Goal: Task Accomplishment & Management: Use online tool/utility

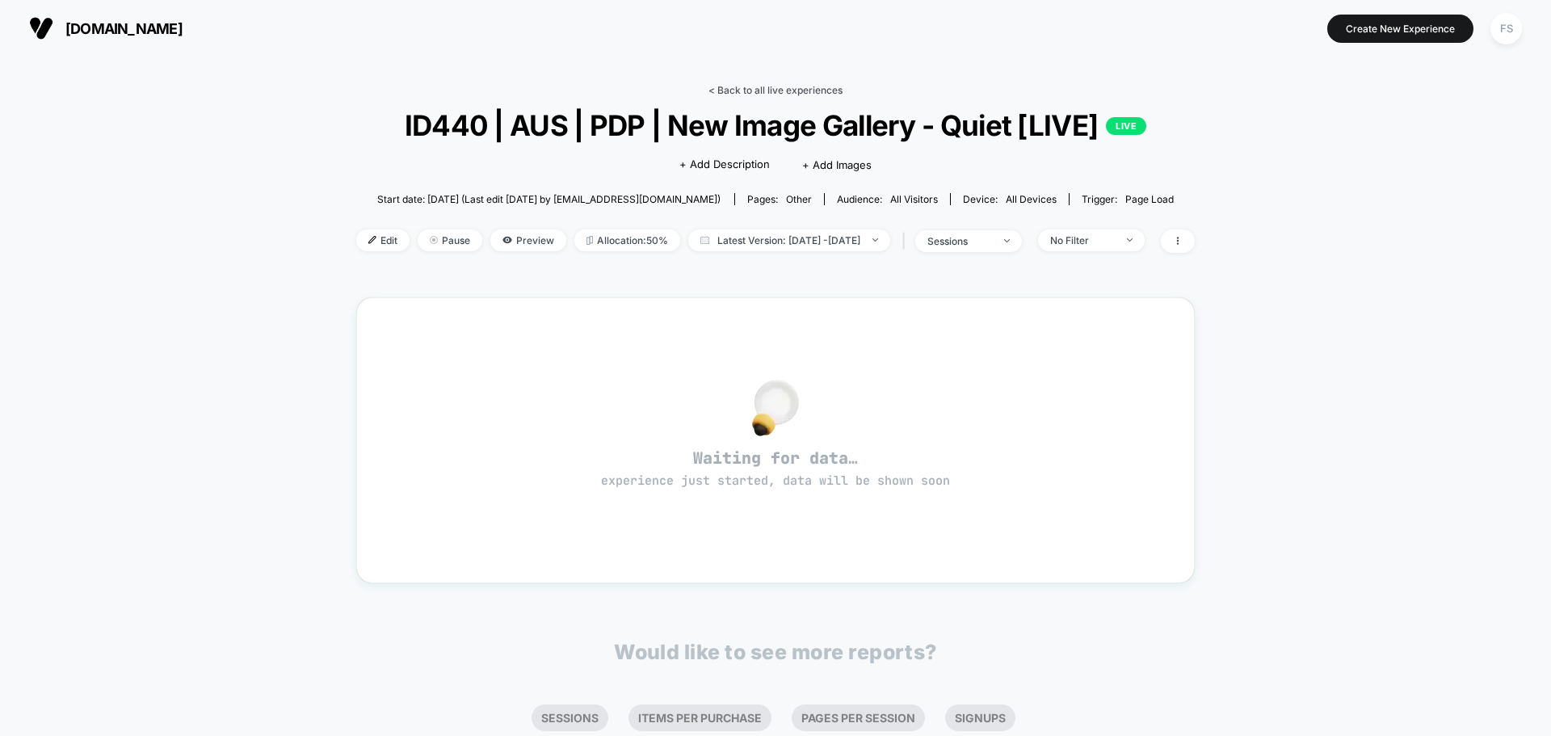
click at [808, 86] on link "< Back to all live experiences" at bounding box center [775, 90] width 134 height 12
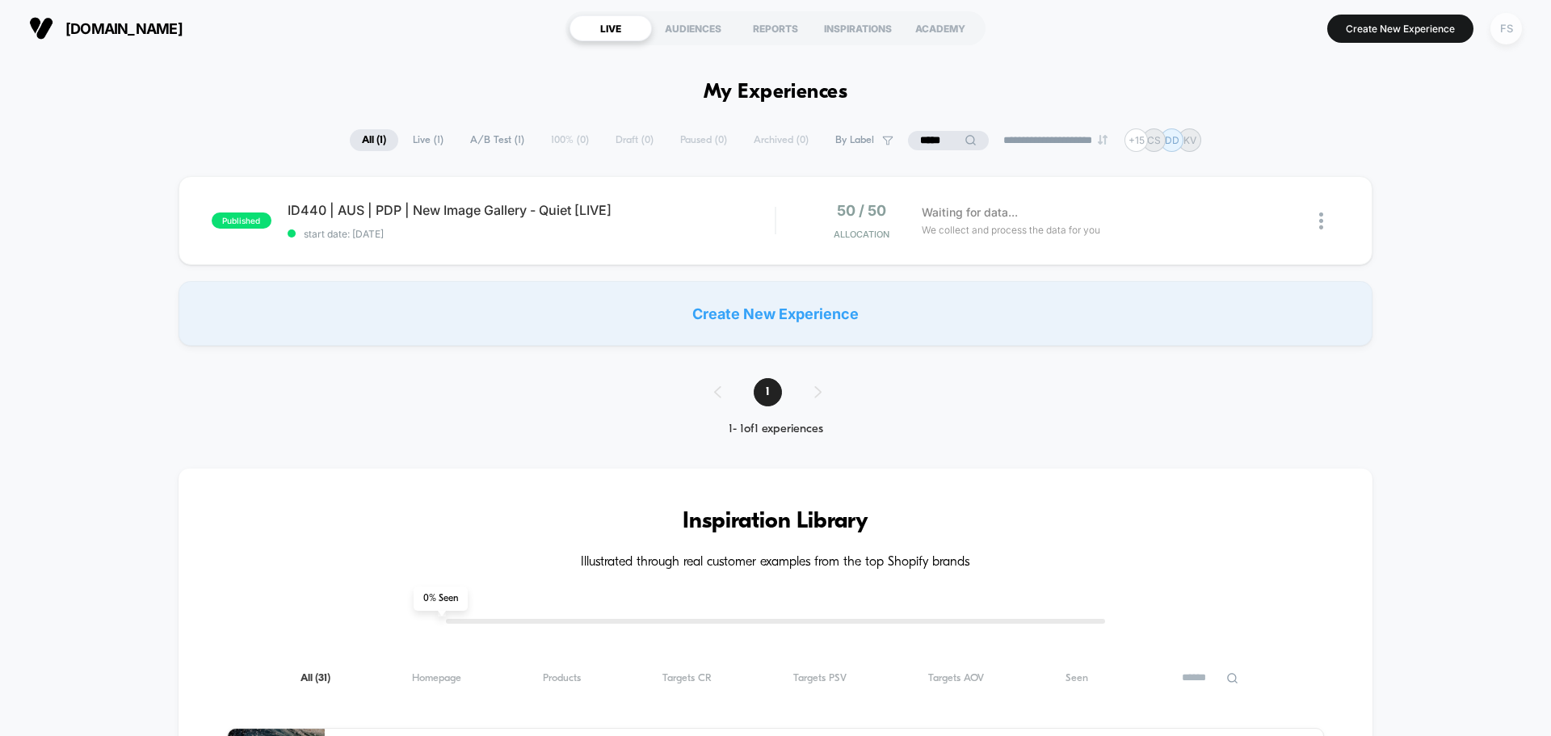
click at [1512, 30] on div "FS" at bounding box center [1505, 28] width 31 height 31
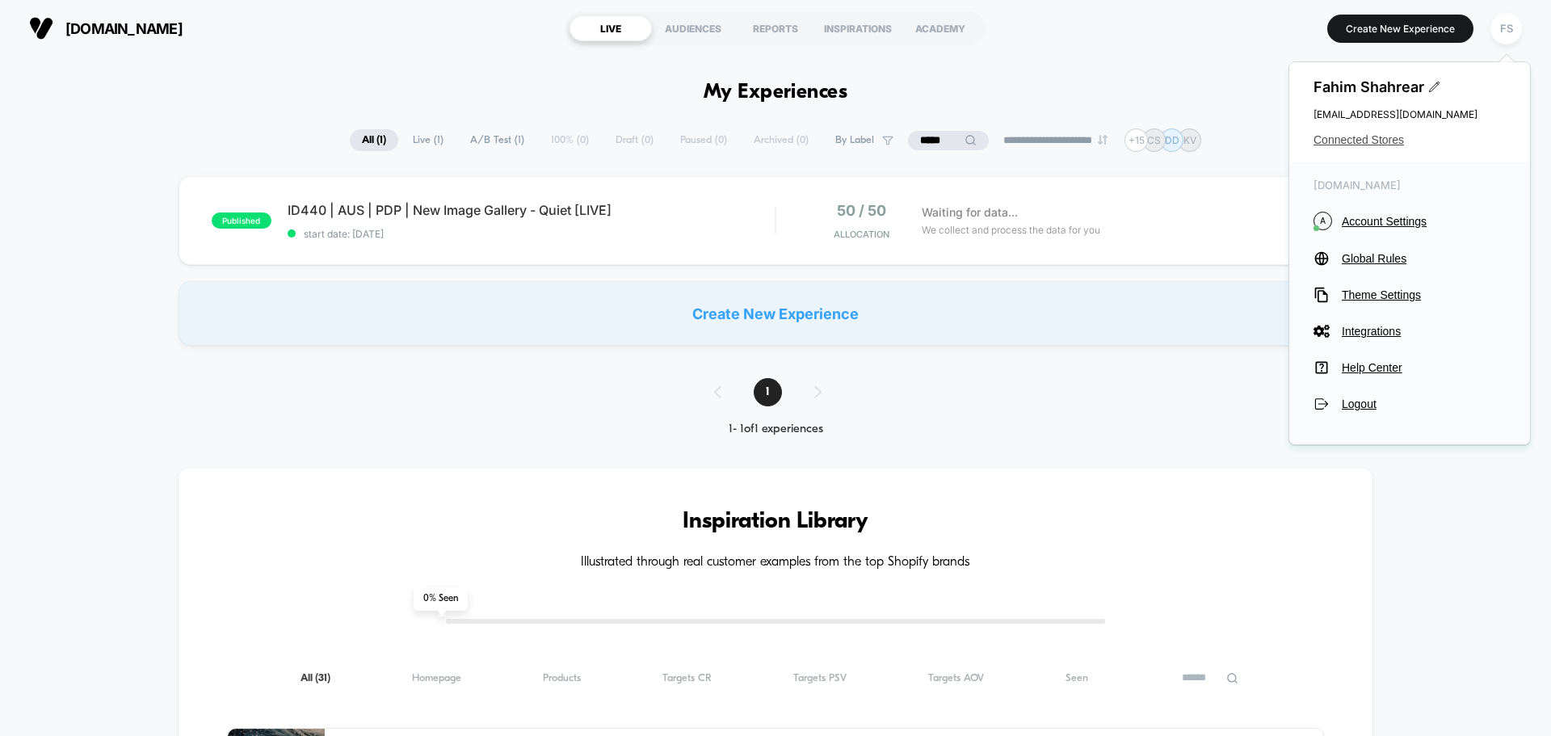
click at [1370, 145] on span "Connected Stores" at bounding box center [1409, 139] width 192 height 13
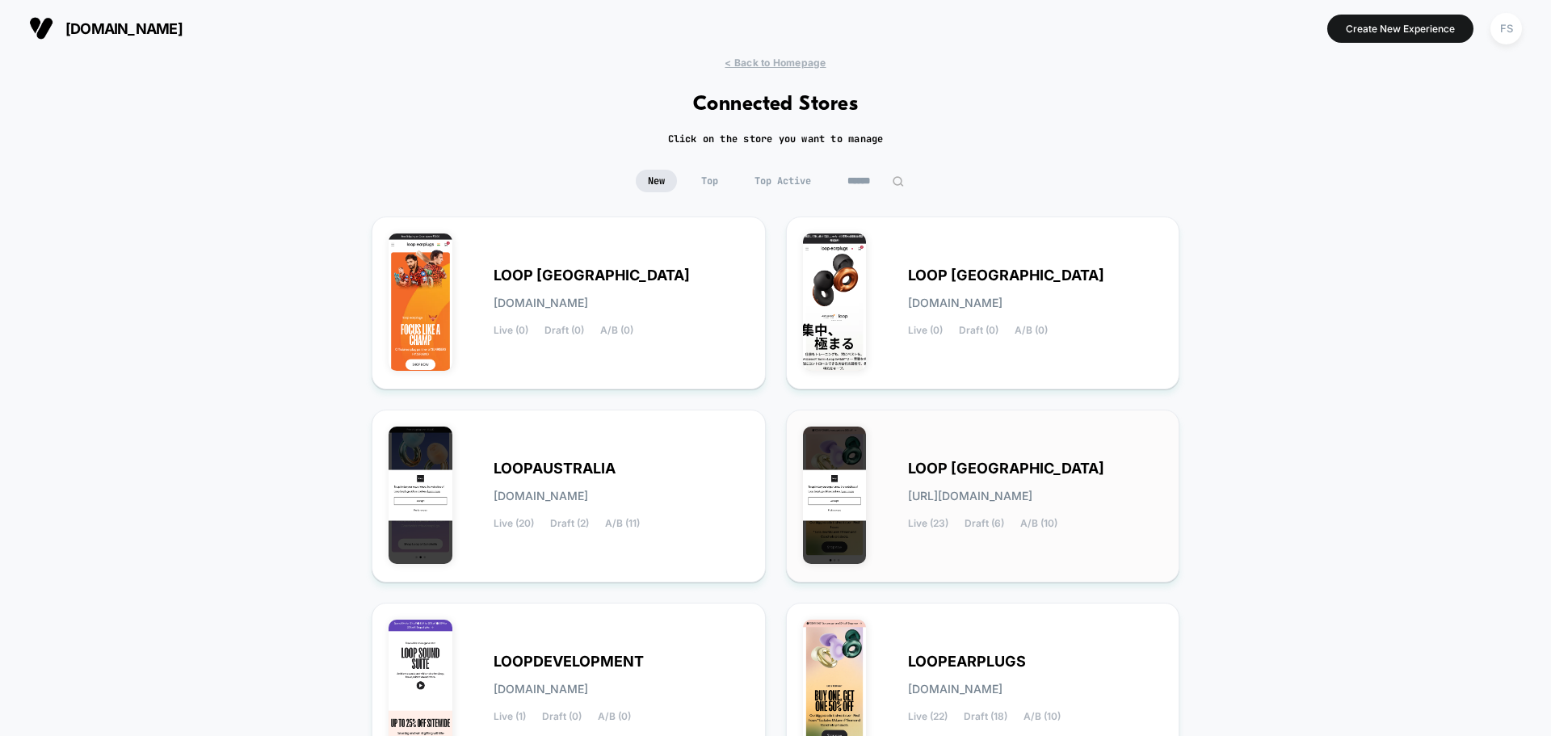
click at [947, 467] on span "LOOP [GEOGRAPHIC_DATA]" at bounding box center [1006, 468] width 196 height 11
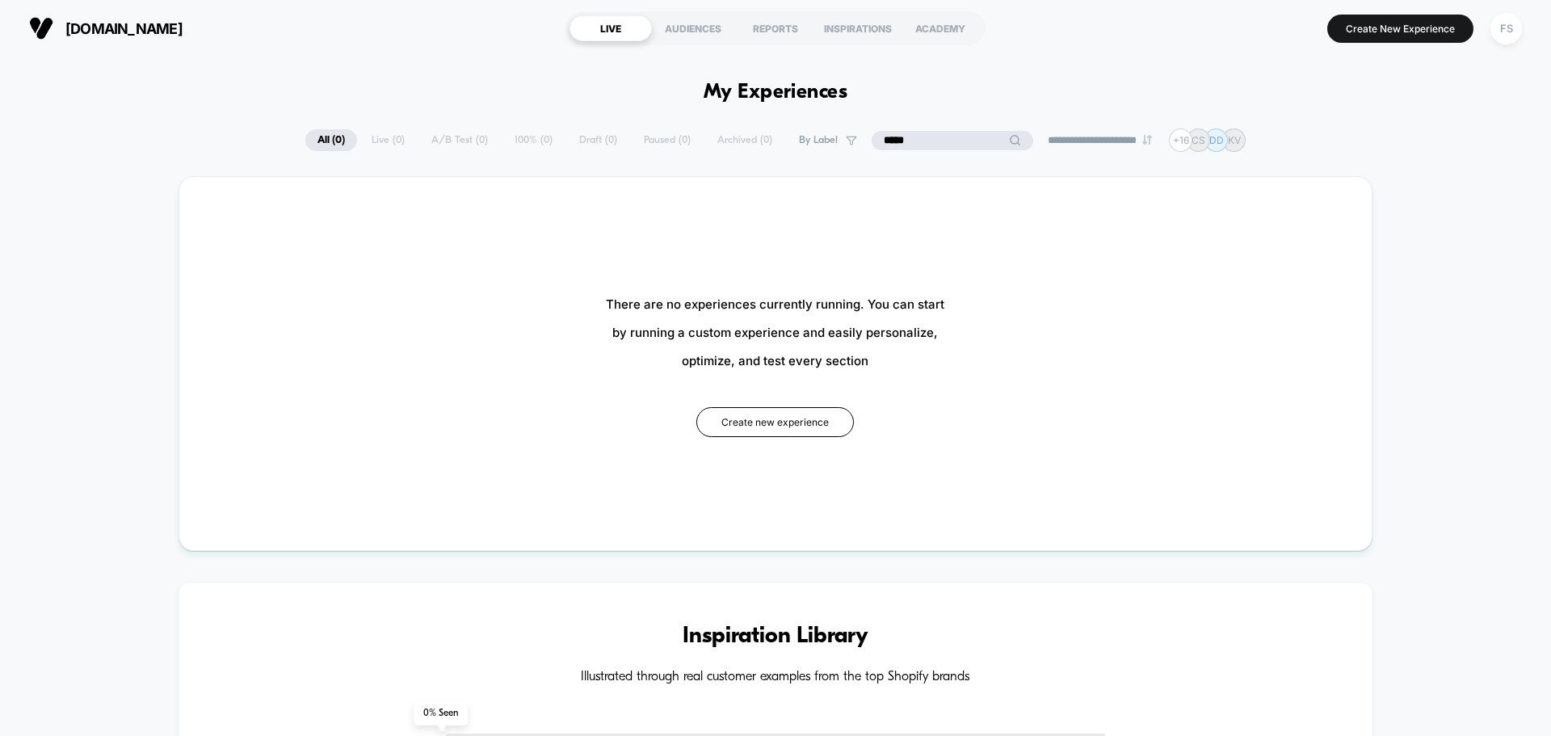
drag, startPoint x: 939, startPoint y: 145, endPoint x: 841, endPoint y: 134, distance: 99.1
click at [841, 134] on div "**********" at bounding box center [775, 139] width 940 height 23
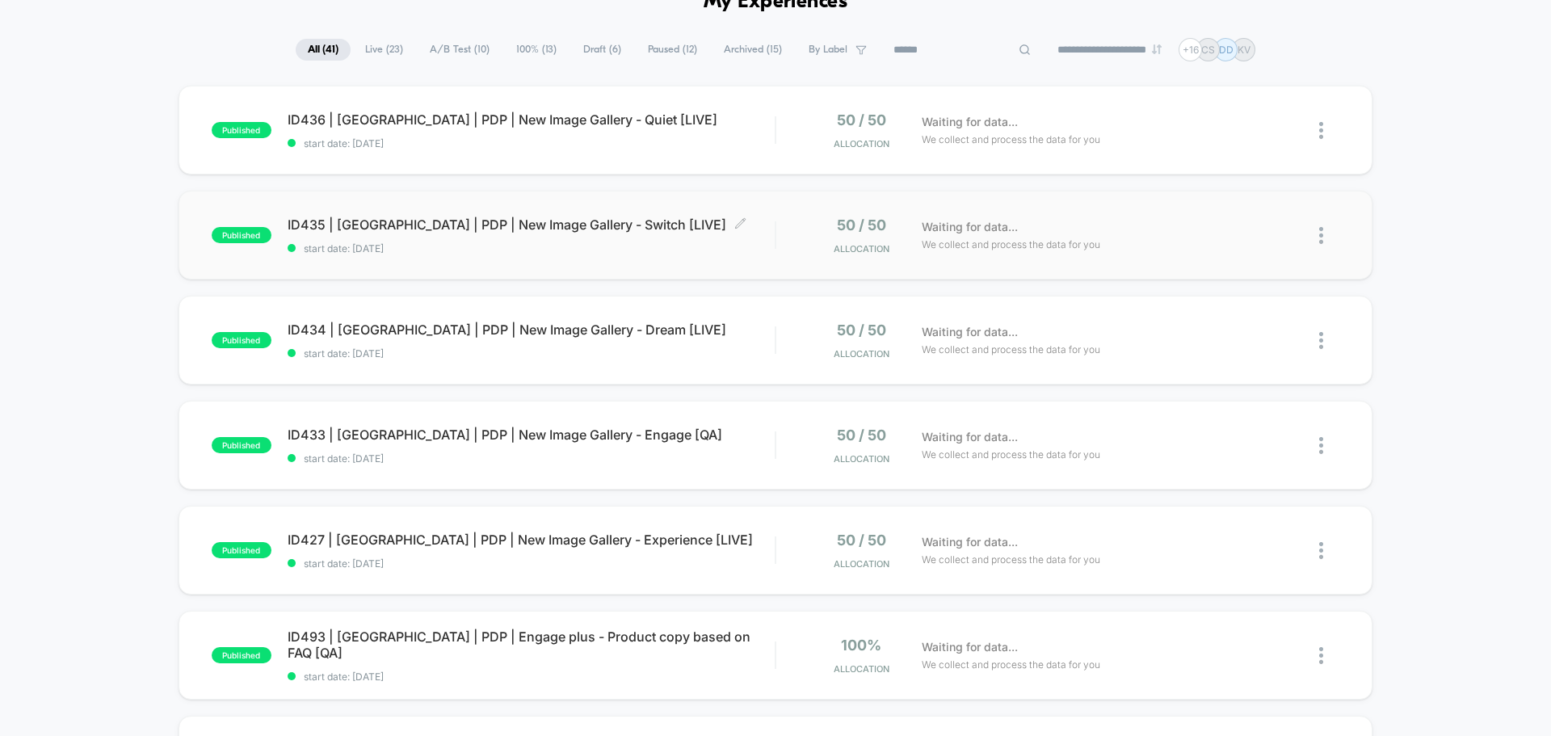
scroll to position [81, 0]
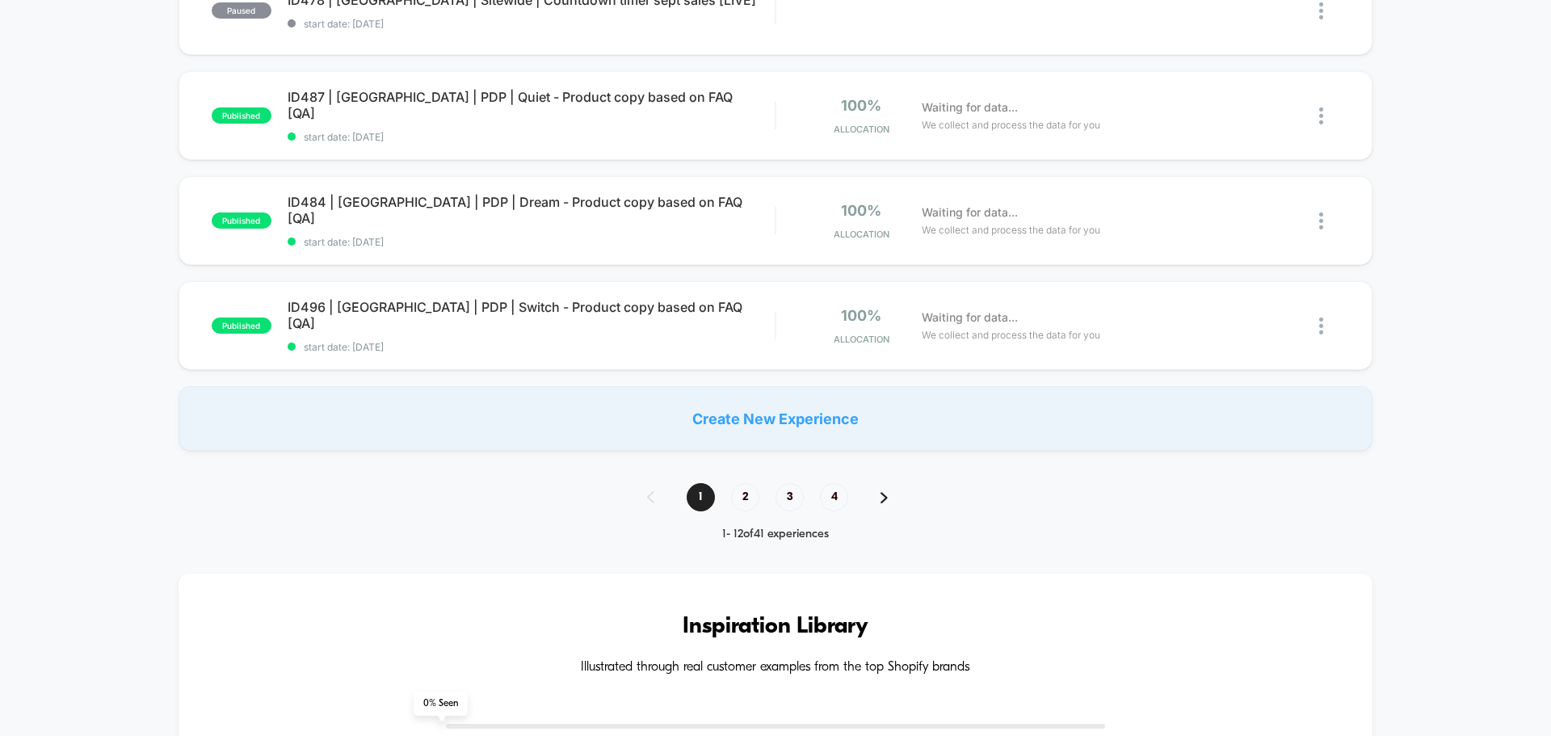
scroll to position [1454, 0]
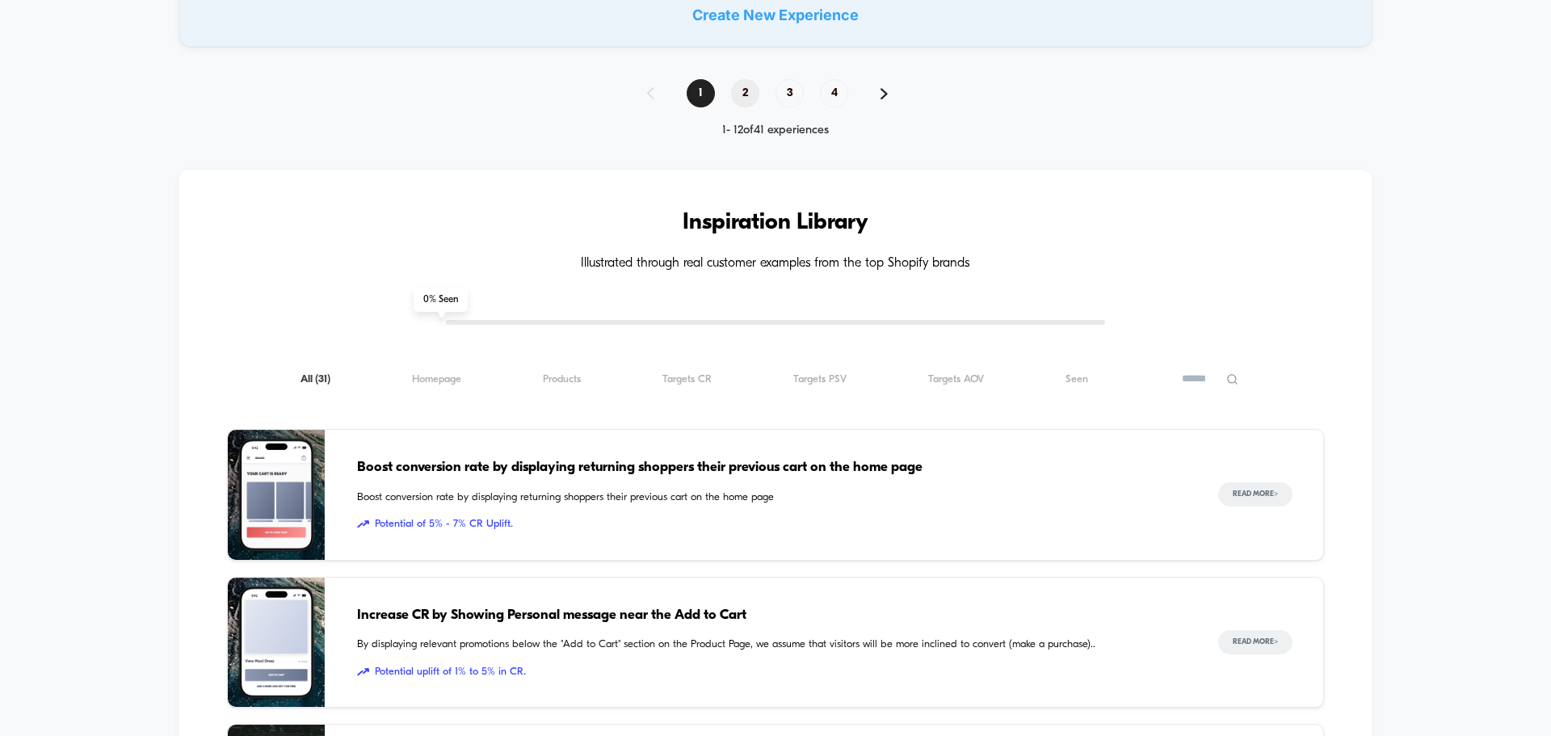
click at [745, 99] on span "2" at bounding box center [745, 93] width 28 height 28
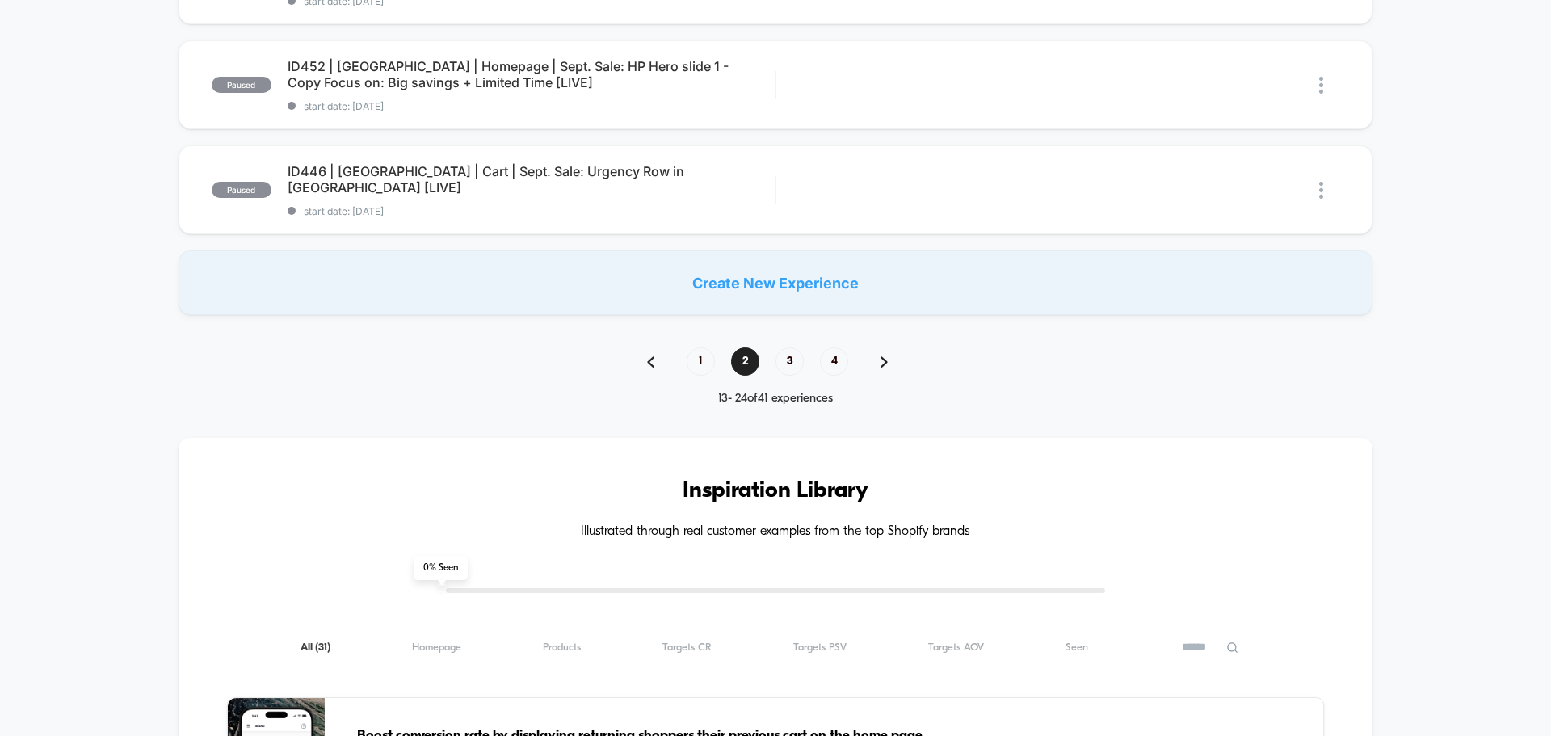
scroll to position [1211, 0]
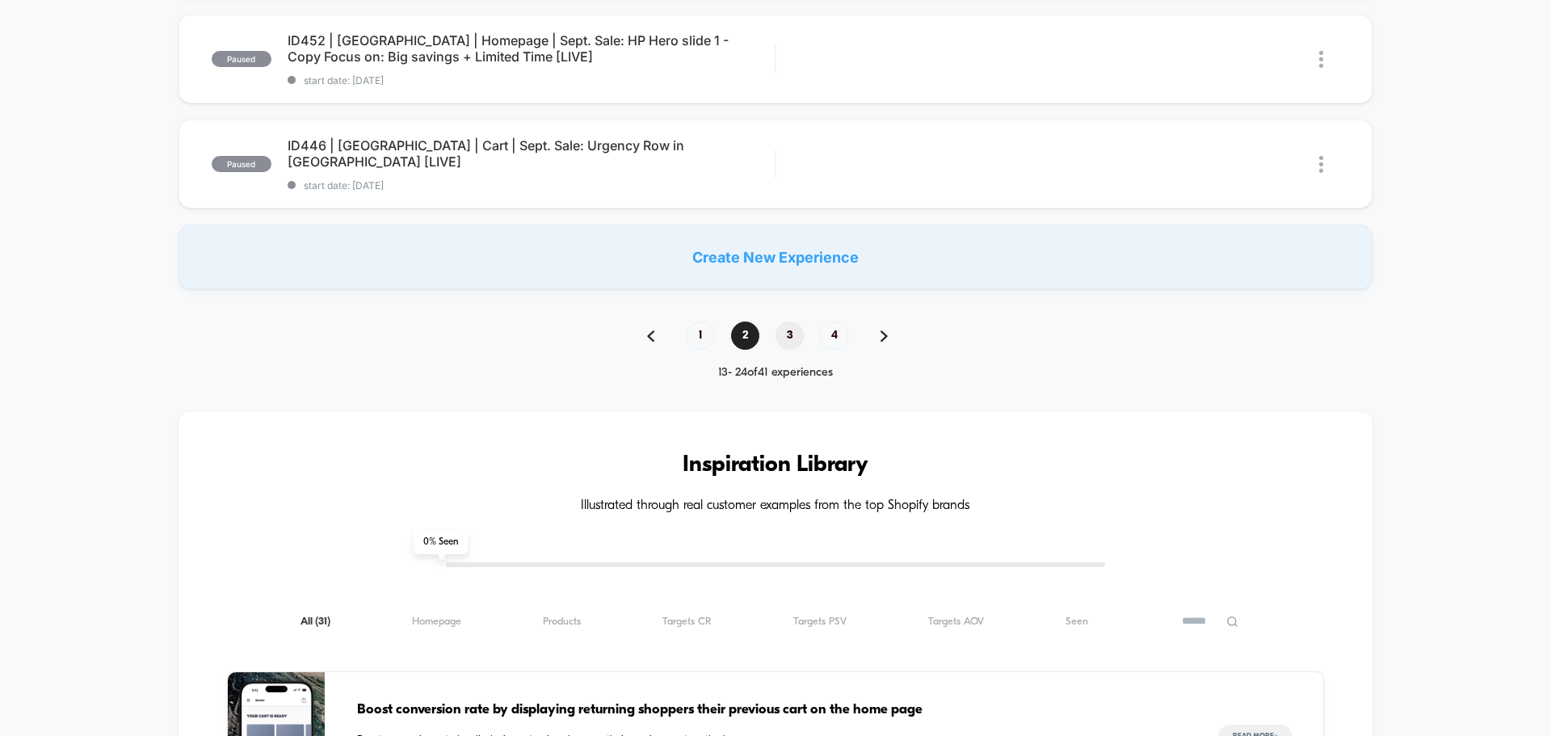
click at [793, 336] on span "3" at bounding box center [789, 335] width 28 height 28
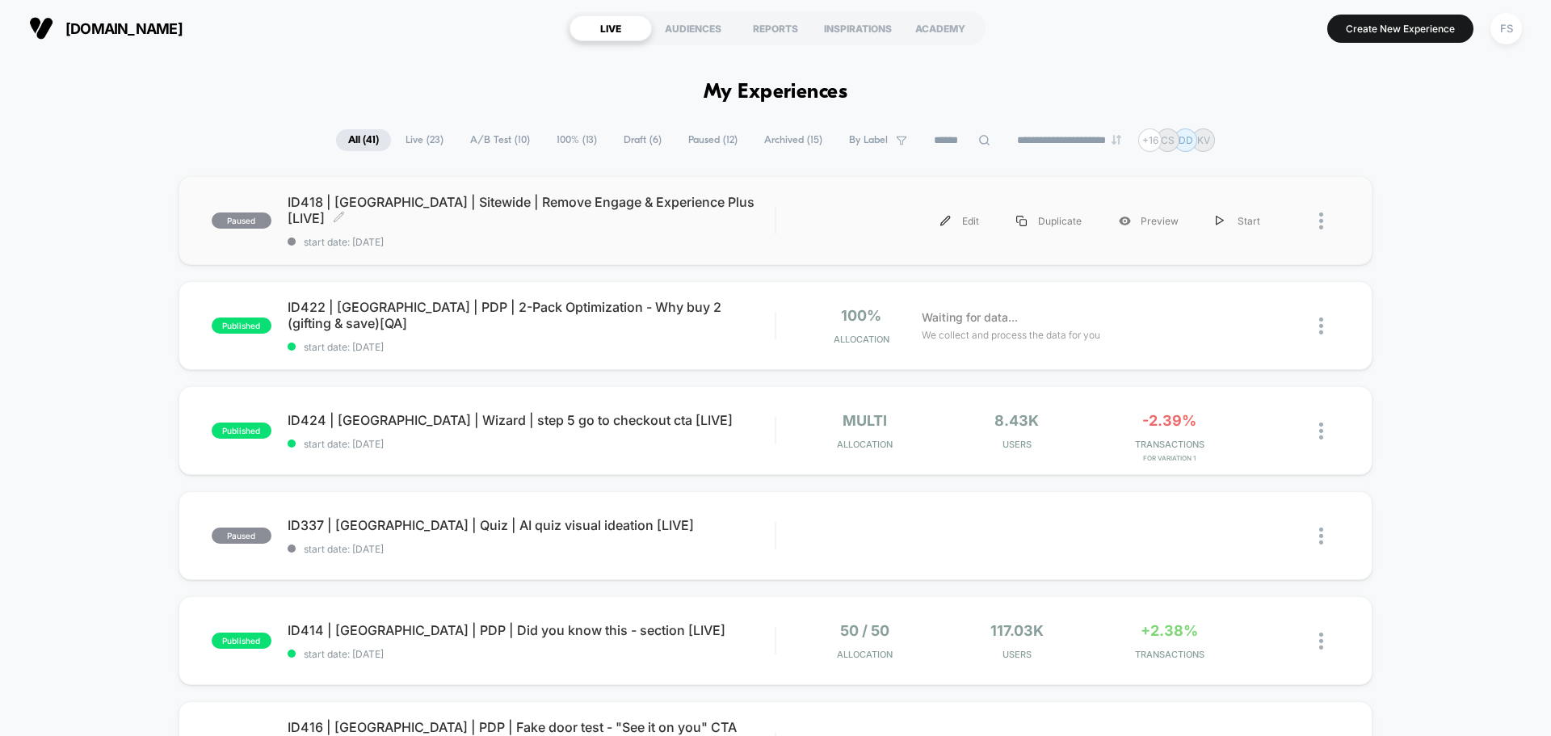
click at [582, 208] on span "ID418 | [GEOGRAPHIC_DATA] | Sitewide | Remove Engage & Experience Plus [LIVE] C…" at bounding box center [531, 210] width 487 height 32
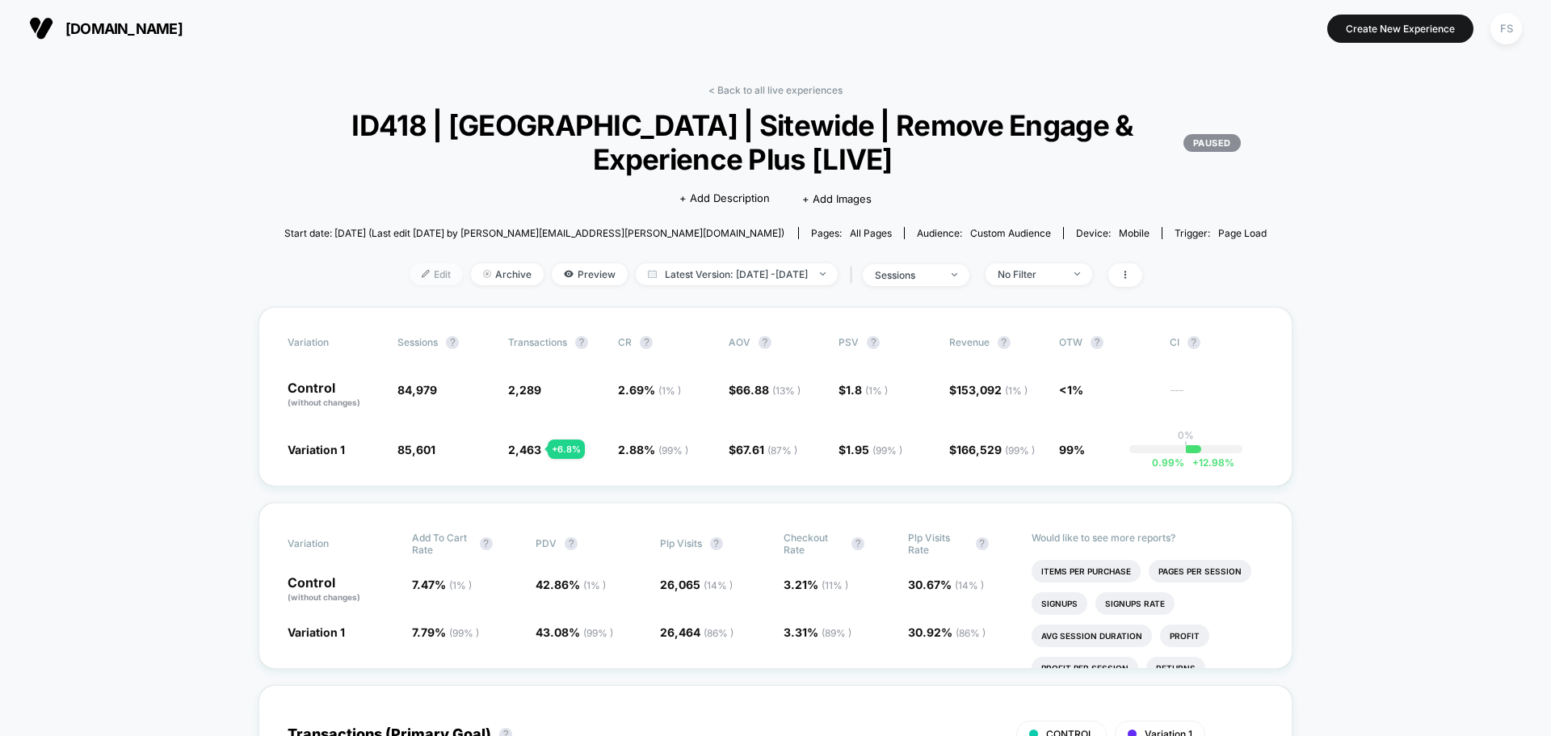
click at [418, 271] on span "Edit" at bounding box center [435, 274] width 53 height 22
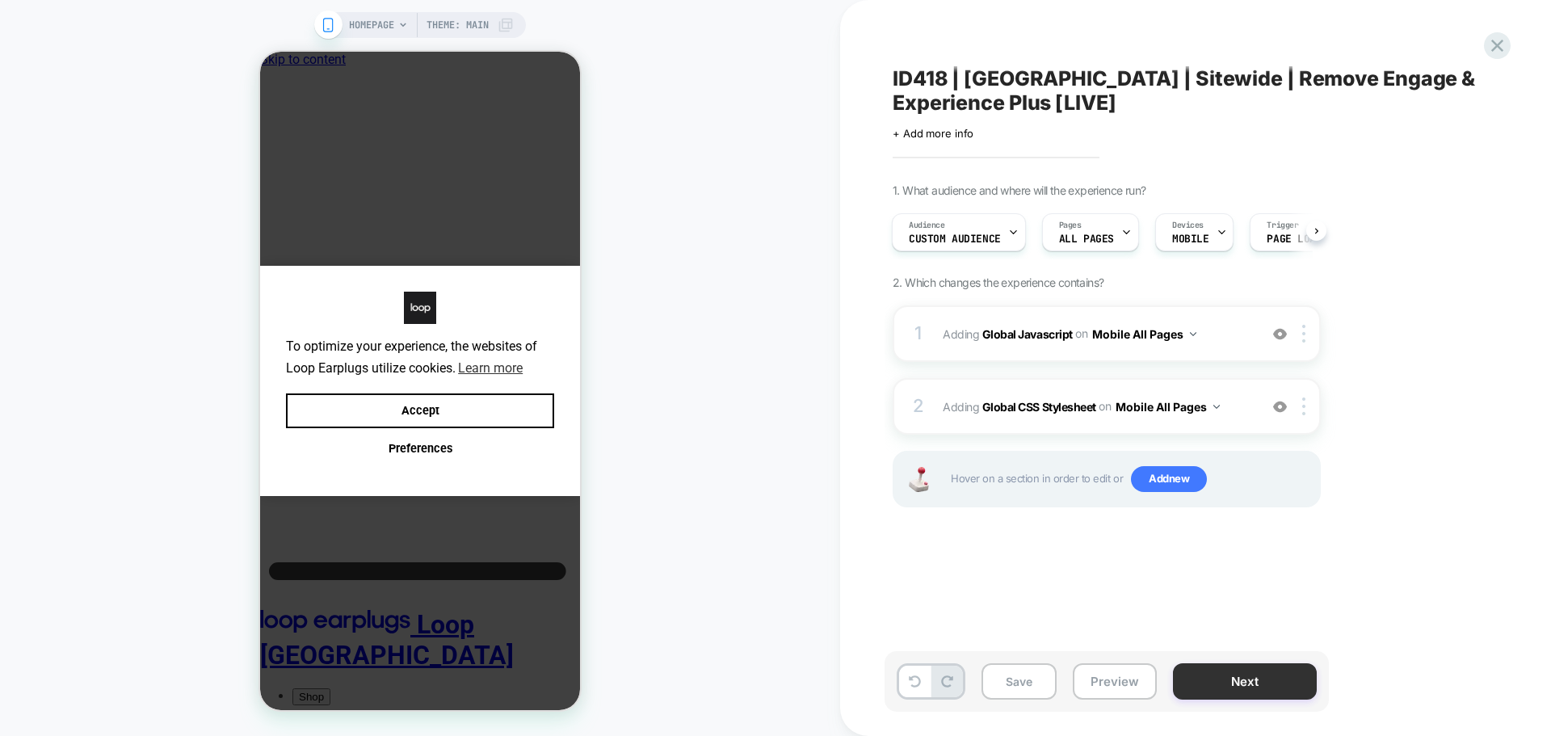
click at [1207, 691] on button "Next" at bounding box center [1245, 681] width 144 height 36
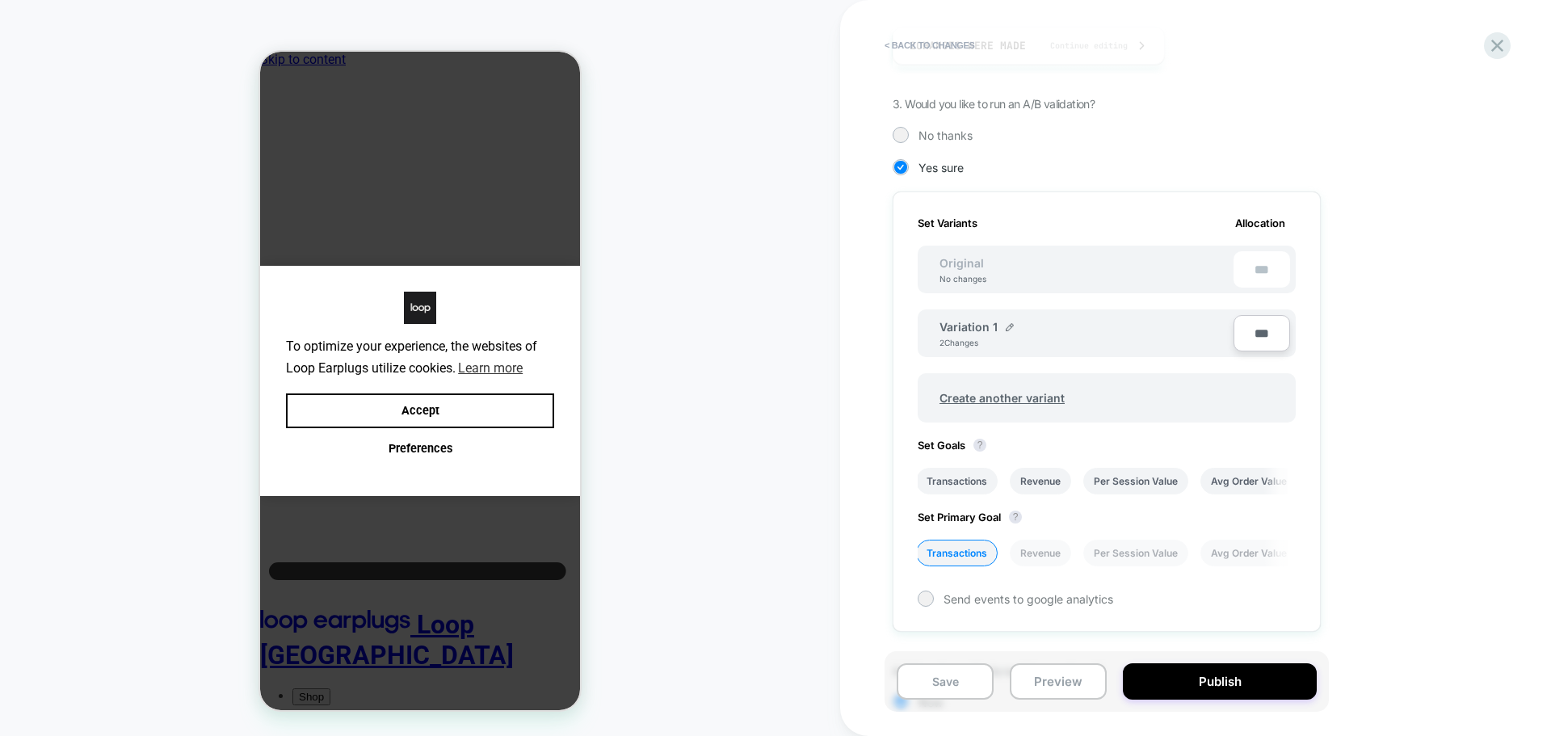
scroll to position [452, 0]
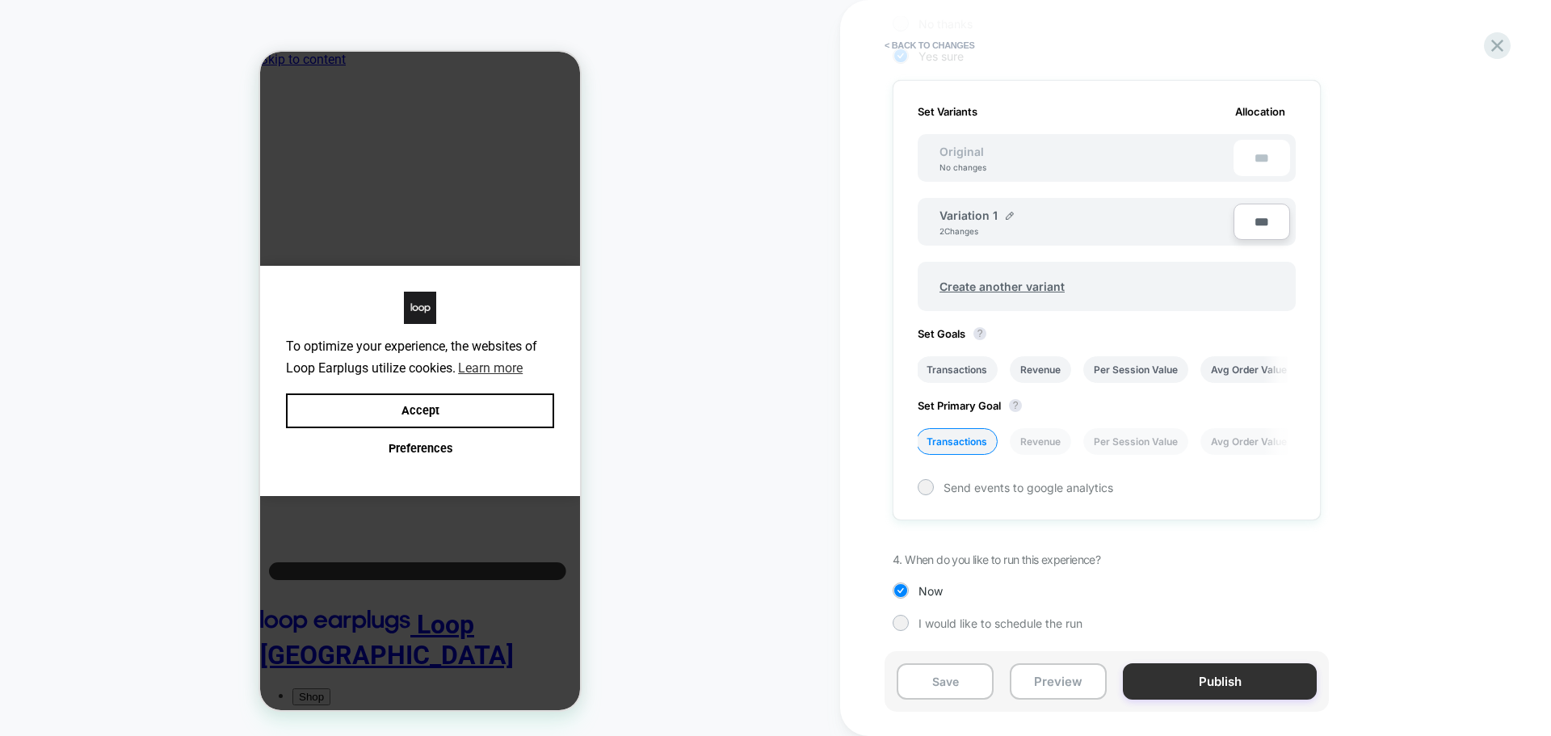
click at [1231, 678] on button "Publish" at bounding box center [1220, 681] width 194 height 36
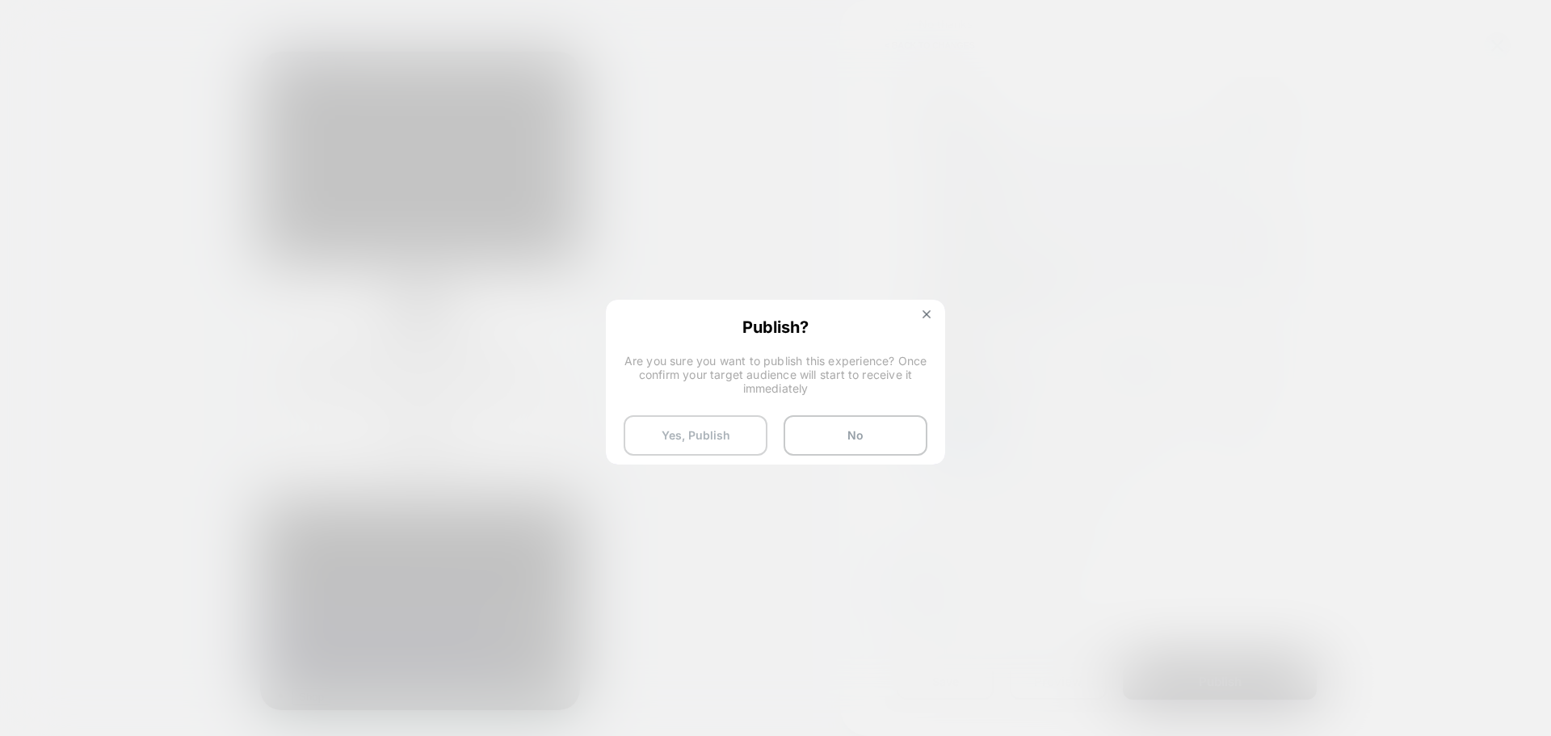
click at [737, 446] on button "Yes, Publish" at bounding box center [696, 435] width 144 height 40
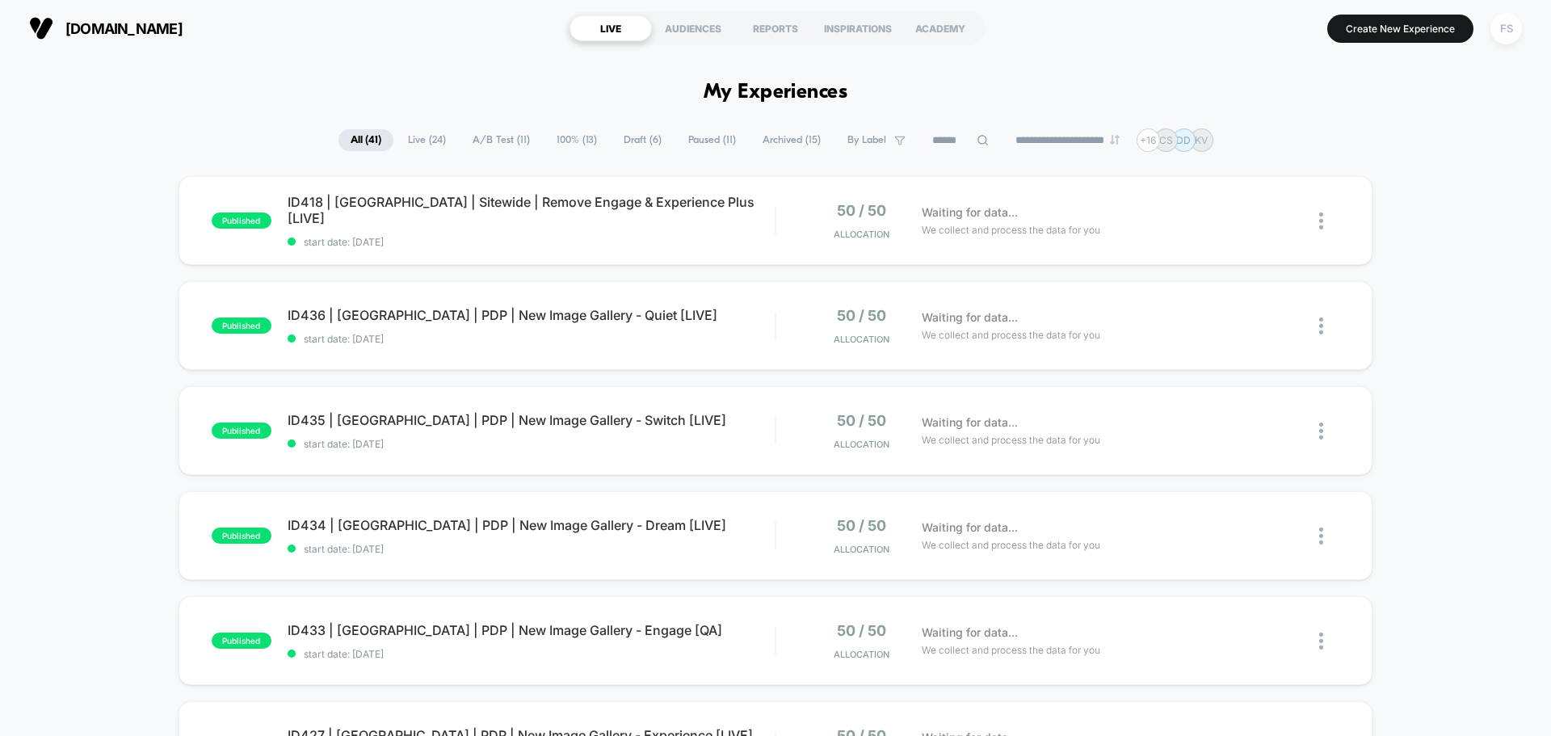
click at [1520, 27] on div "FS" at bounding box center [1505, 28] width 31 height 31
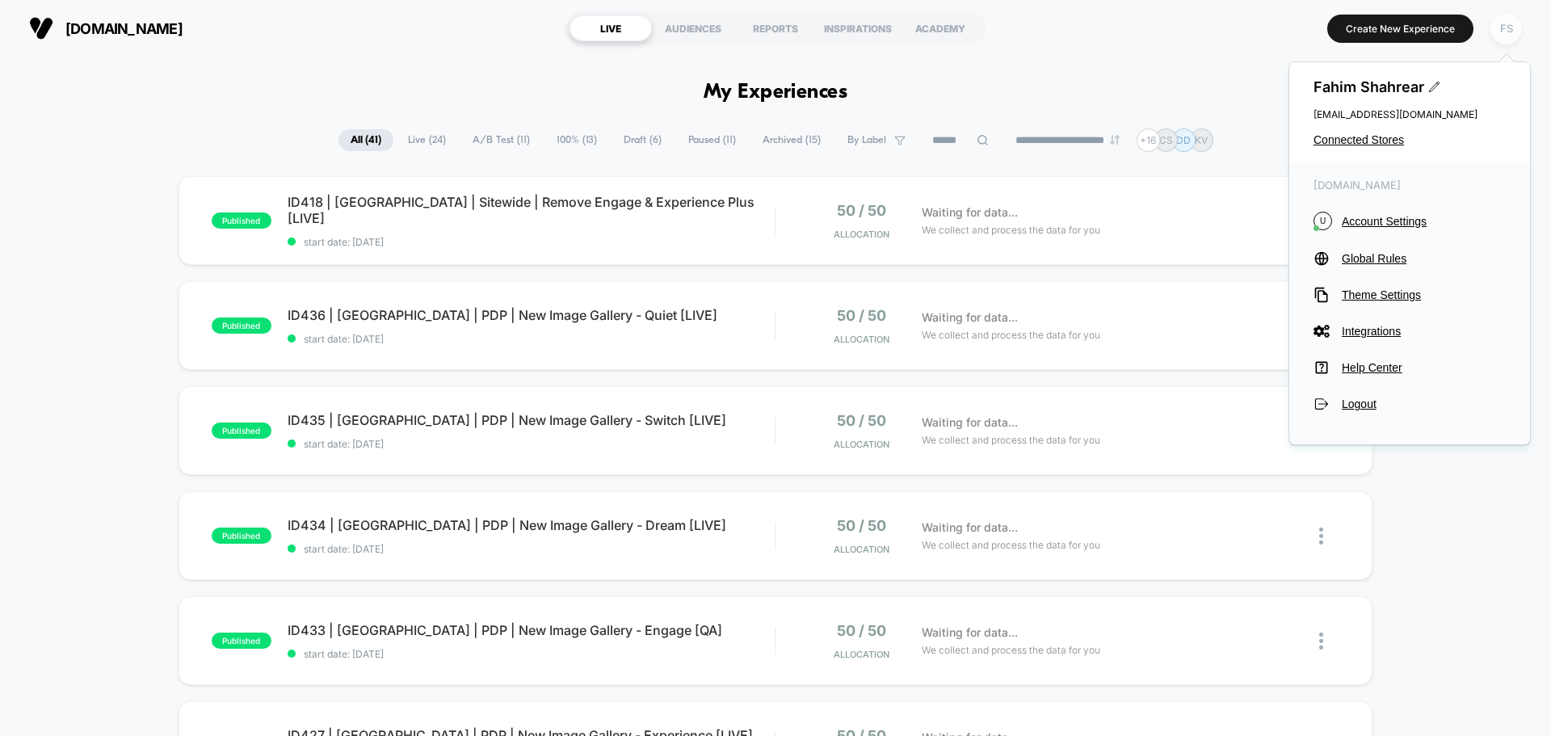
click at [1502, 31] on div "FS" at bounding box center [1505, 28] width 31 height 31
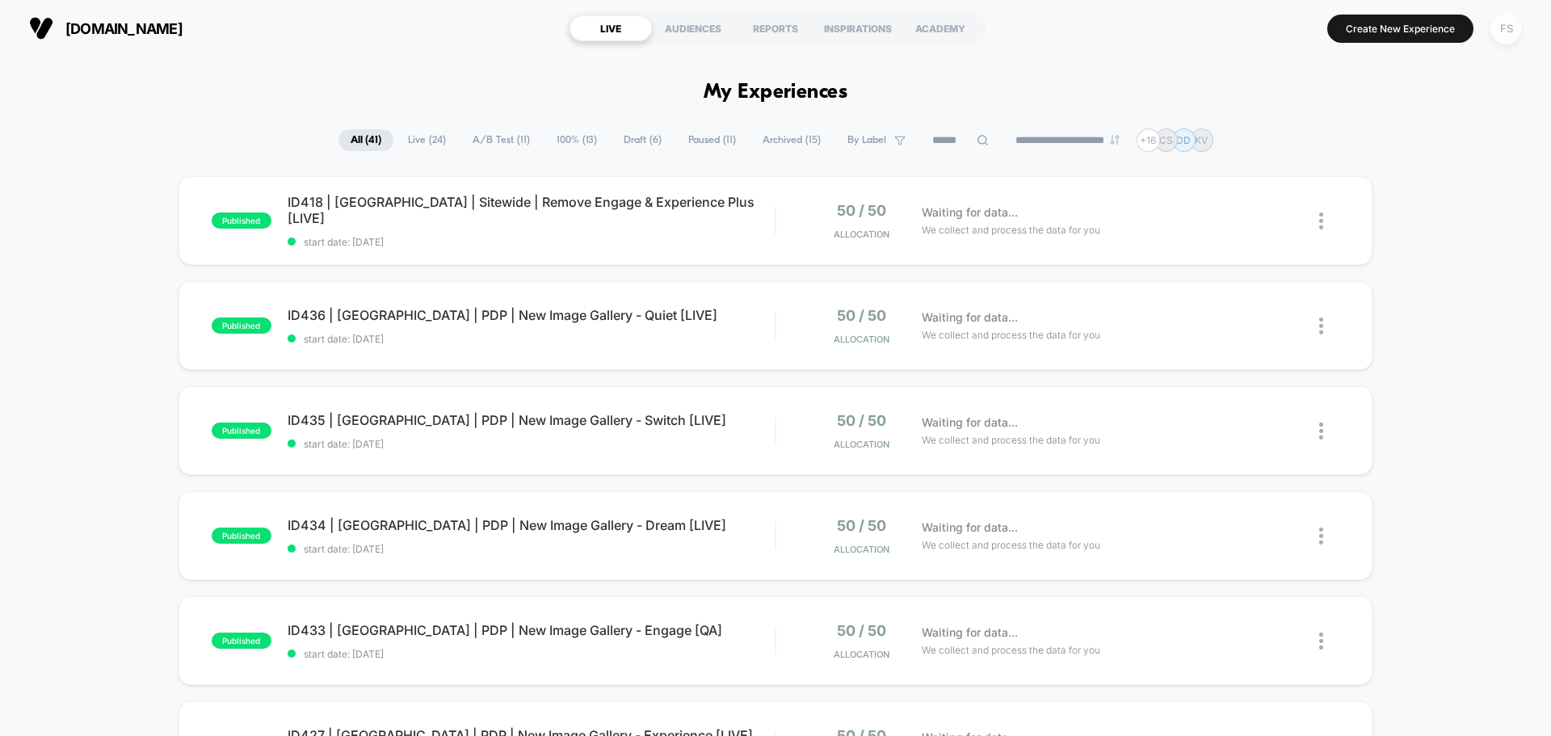
click at [1499, 33] on div "FS" at bounding box center [1505, 28] width 31 height 31
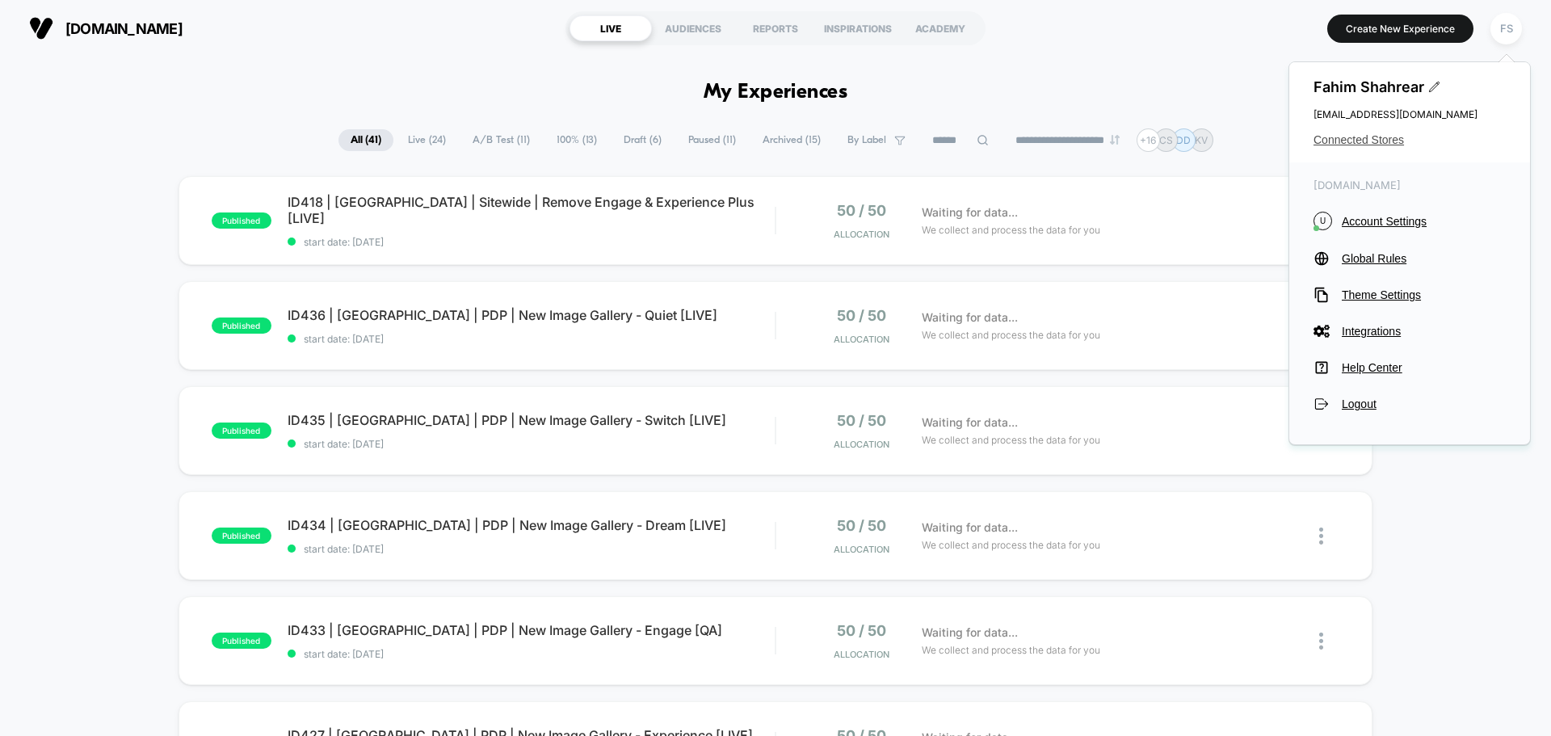
click at [1389, 139] on span "Connected Stores" at bounding box center [1409, 139] width 192 height 13
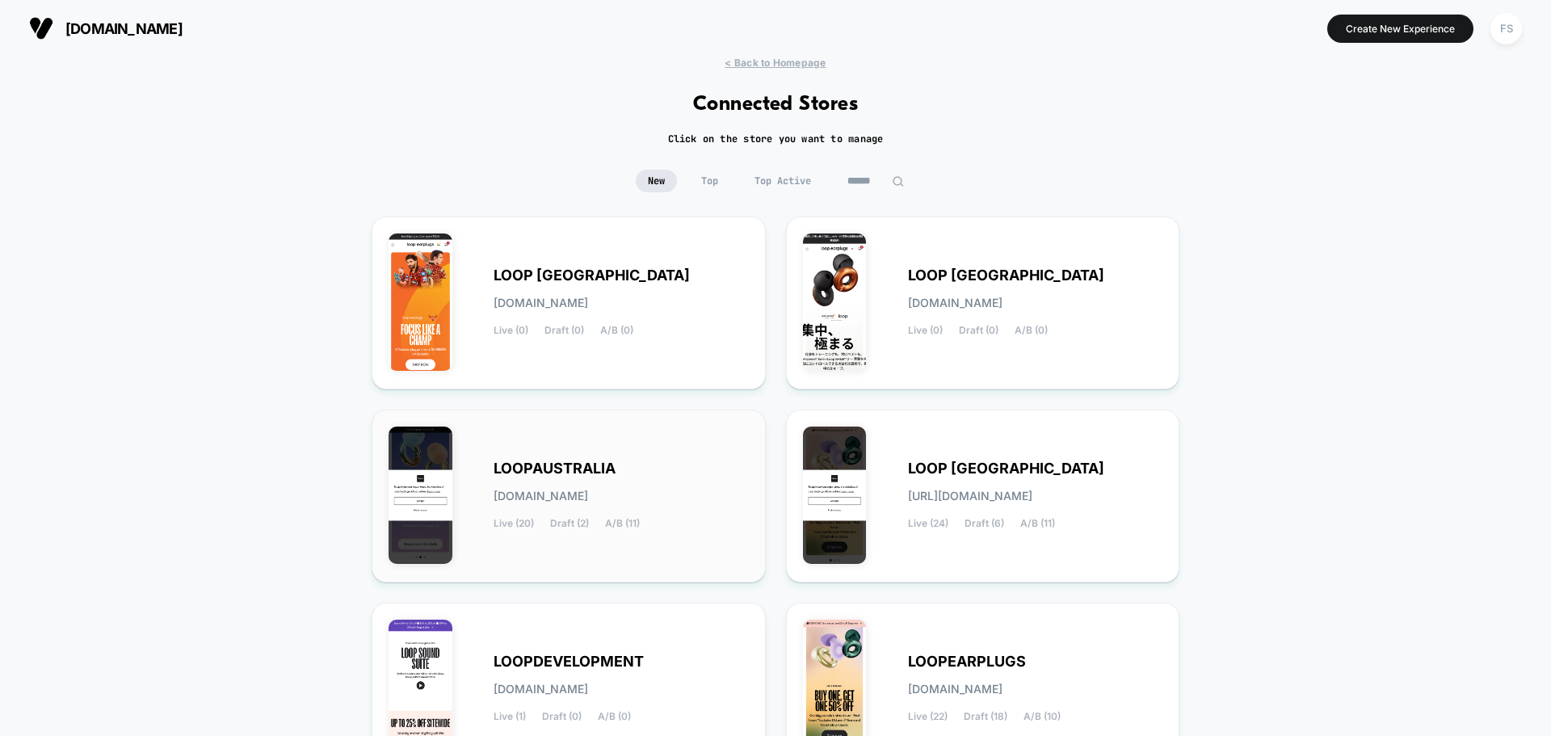
click at [569, 499] on span "[DOMAIN_NAME]" at bounding box center [540, 495] width 94 height 11
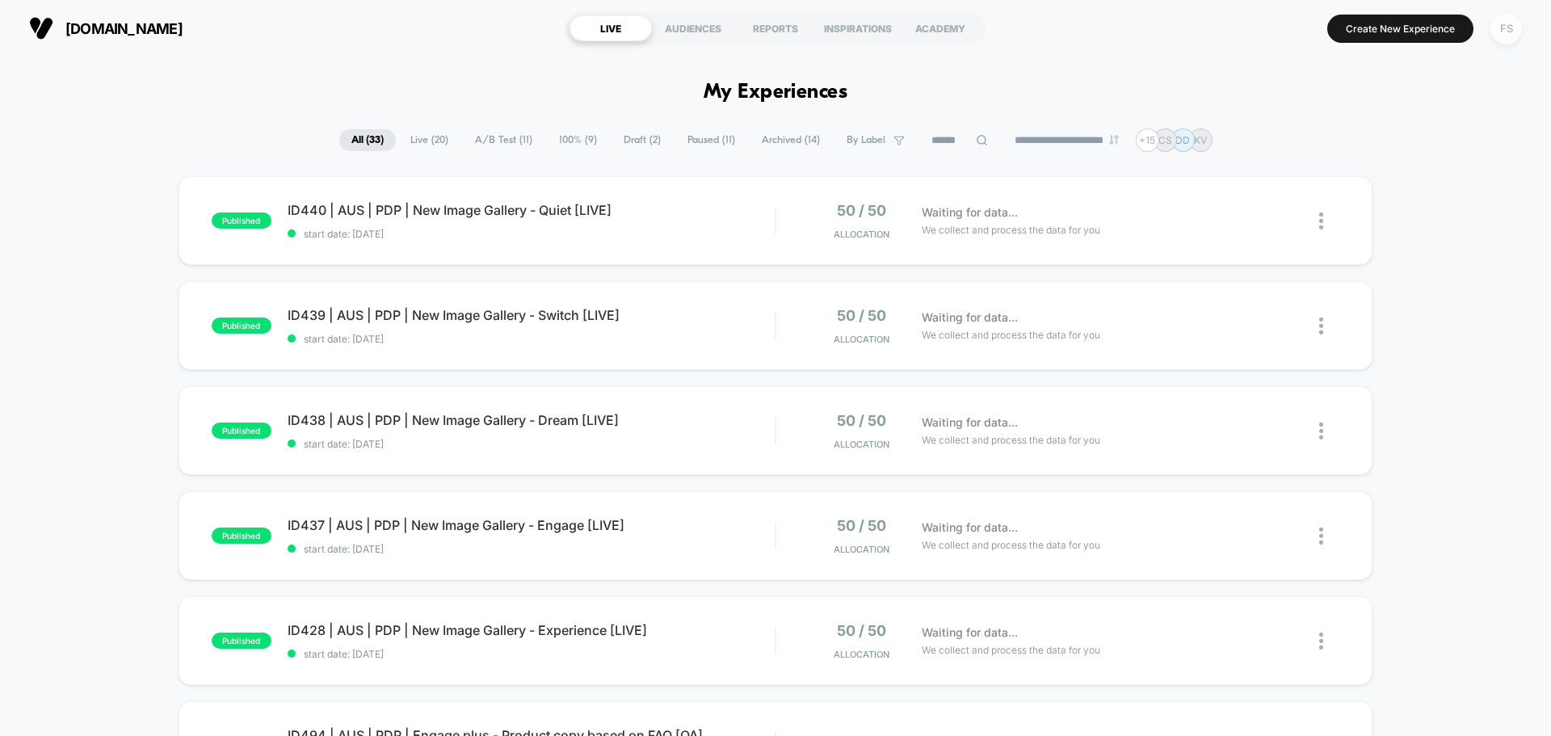
click at [1504, 34] on div "FS" at bounding box center [1505, 28] width 31 height 31
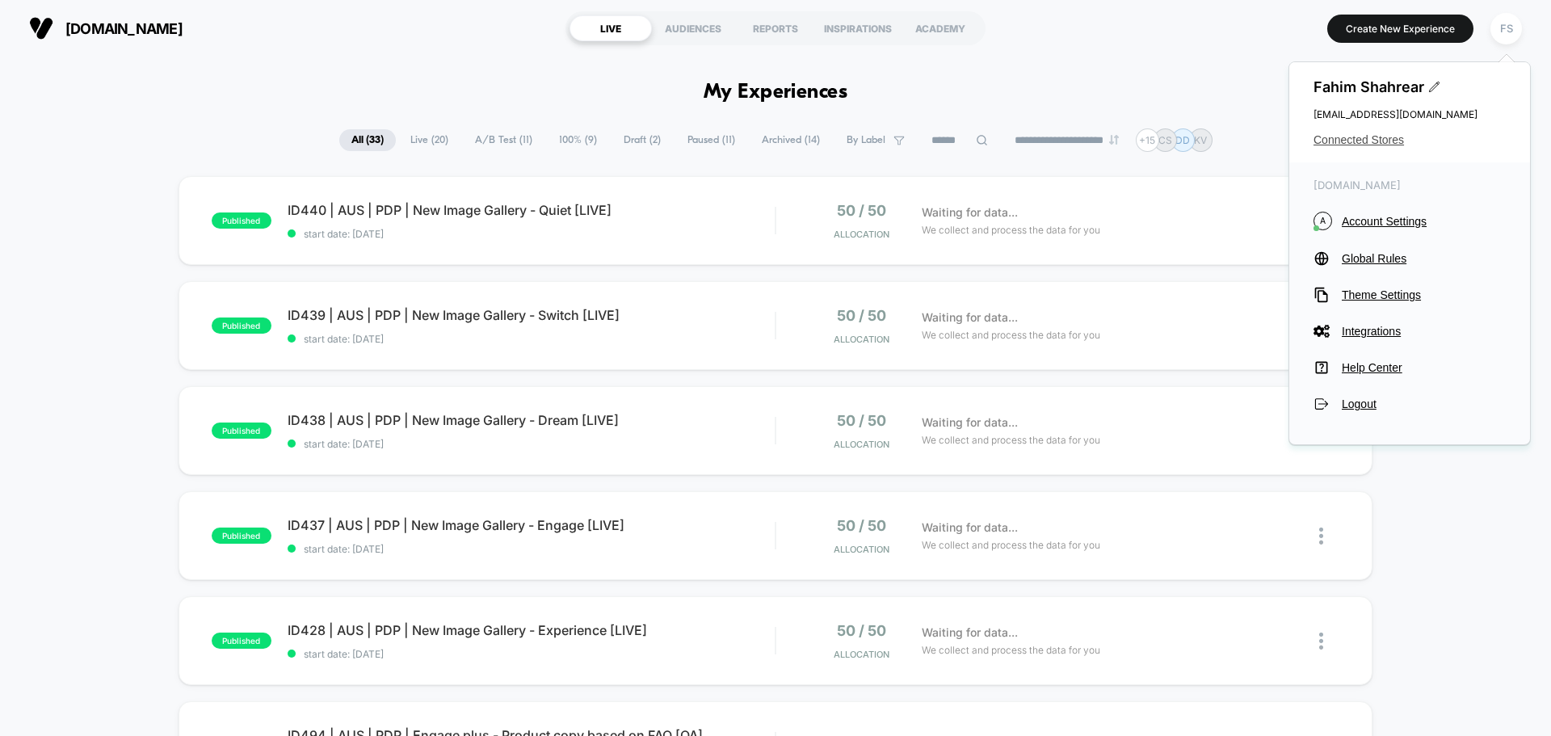
click at [1372, 136] on span "Connected Stores" at bounding box center [1409, 139] width 192 height 13
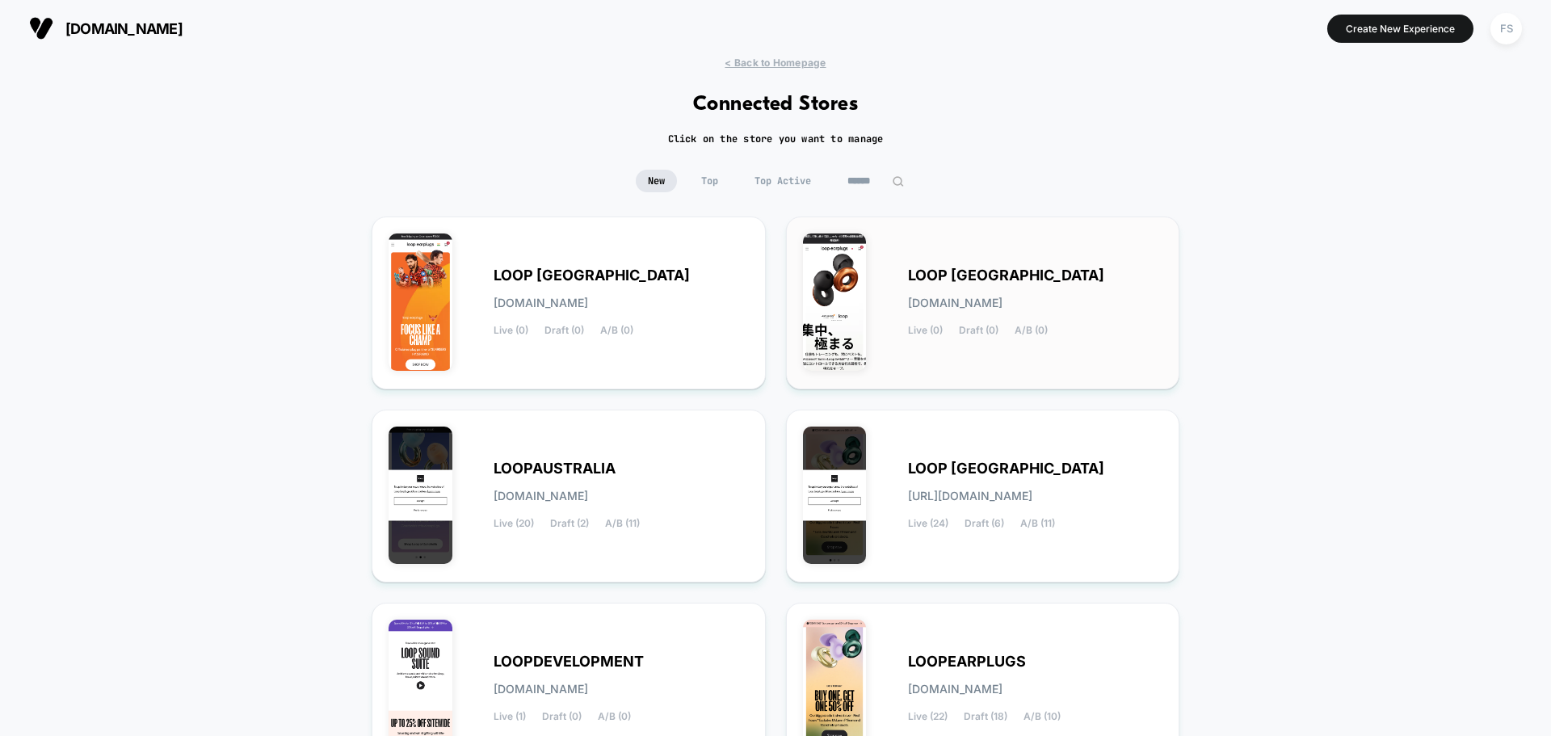
click at [997, 270] on span "LOOP [GEOGRAPHIC_DATA]" at bounding box center [1006, 275] width 196 height 11
